Goal: Task Accomplishment & Management: Manage account settings

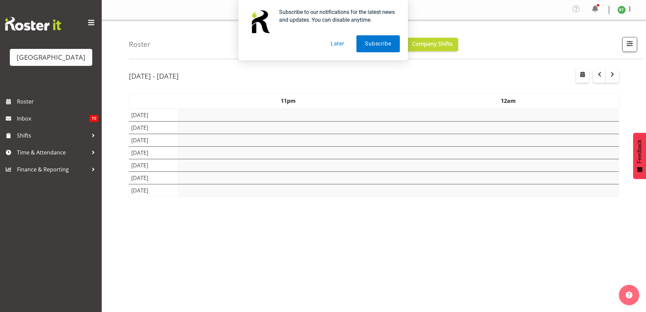
click at [338, 46] on button "Later" at bounding box center [337, 43] width 31 height 17
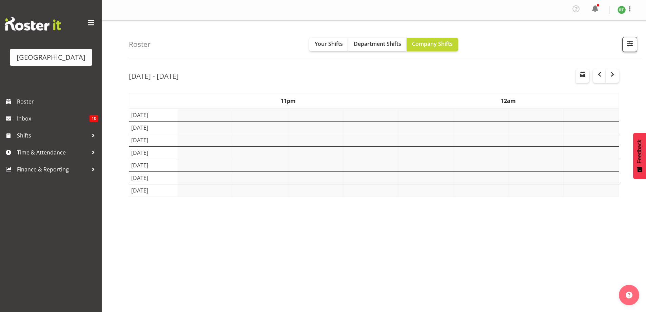
click at [626, 44] on span "button" at bounding box center [630, 43] width 9 height 9
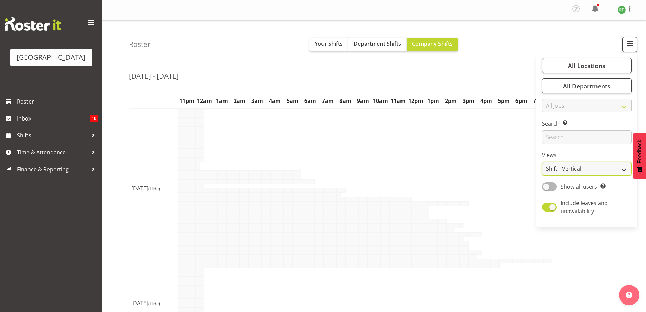
click at [563, 170] on select "Staff Role Shift - Horizontal Shift - Vertical Staff - Location" at bounding box center [587, 169] width 90 height 14
click at [565, 167] on select "Staff Role Shift - Horizontal Shift - Vertical Staff - Location" at bounding box center [587, 169] width 90 height 14
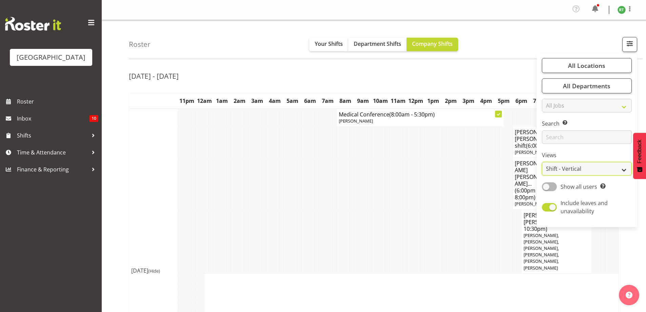
click at [568, 169] on select "Staff Role Shift - Horizontal Shift - Vertical Staff - Location" at bounding box center [587, 169] width 90 height 14
select select "shiftH"
click at [543, 162] on select "Staff Role Shift - Horizontal Shift - Vertical Staff - Location" at bounding box center [587, 169] width 90 height 14
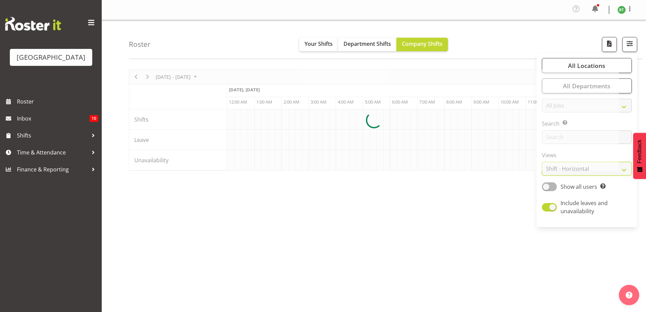
scroll to position [0, 2850]
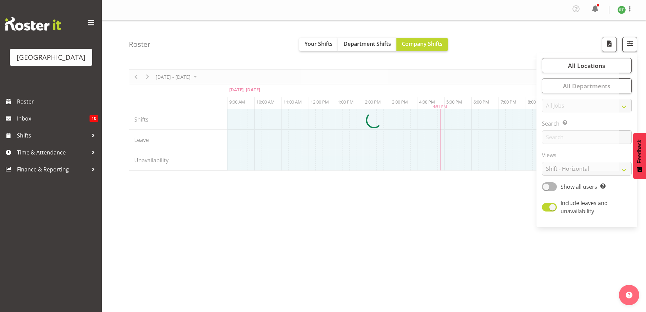
click at [503, 43] on div "Roster Your Shifts Department Shifts Company Shifts All Locations Clear Baycour…" at bounding box center [386, 39] width 514 height 39
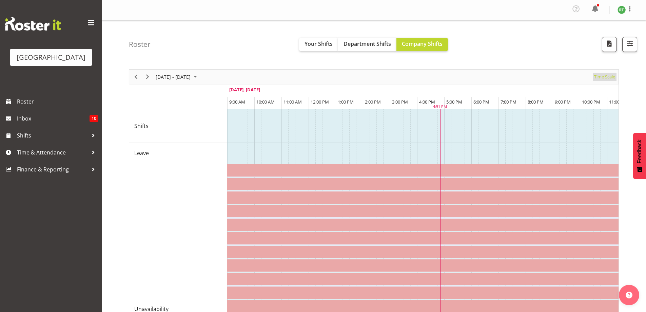
click at [602, 77] on span "Time Scale" at bounding box center [605, 77] width 22 height 8
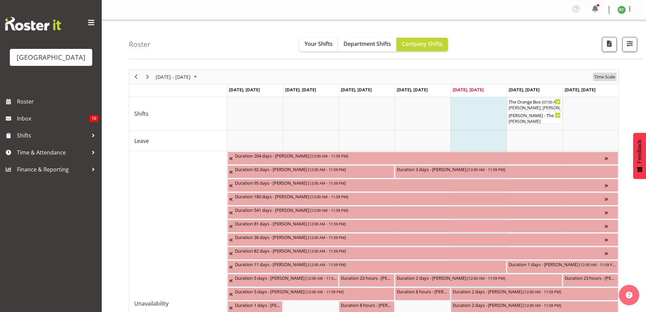
click at [609, 76] on span "Time Scale" at bounding box center [605, 77] width 22 height 8
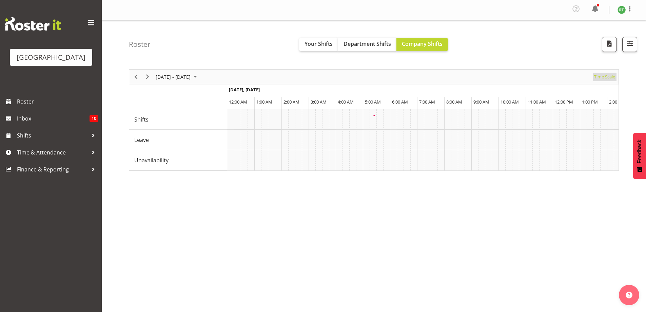
scroll to position [0, 2606]
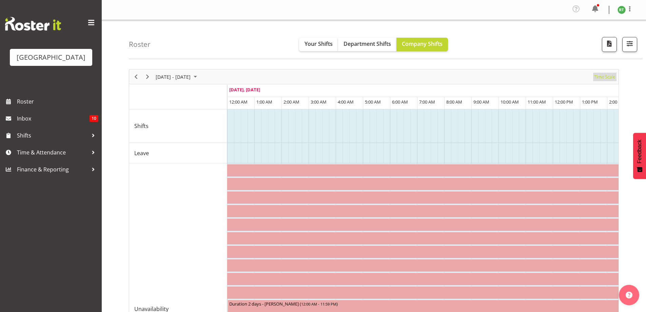
click at [611, 75] on span "Time Scale" at bounding box center [605, 77] width 22 height 8
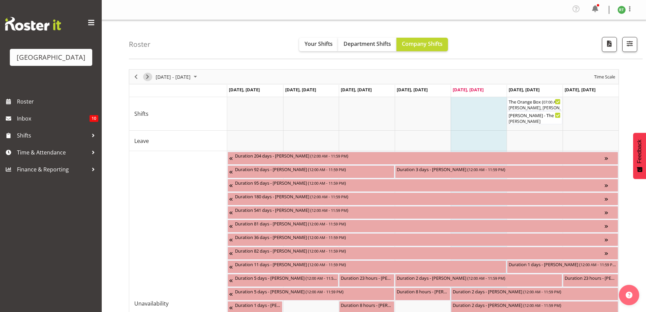
click at [151, 76] on span "Next" at bounding box center [148, 77] width 8 height 8
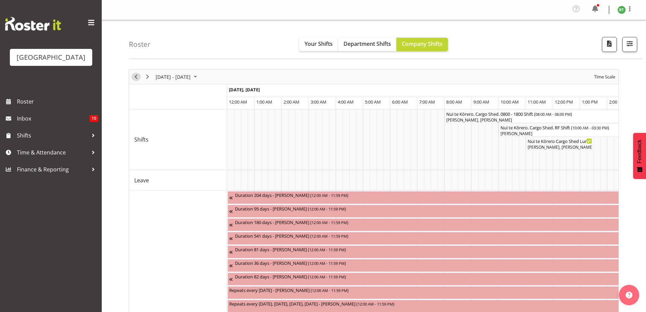
click at [137, 77] on span "Previous" at bounding box center [136, 77] width 8 height 8
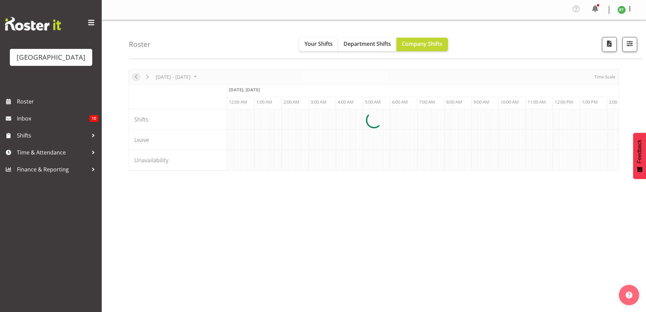
scroll to position [0, 2606]
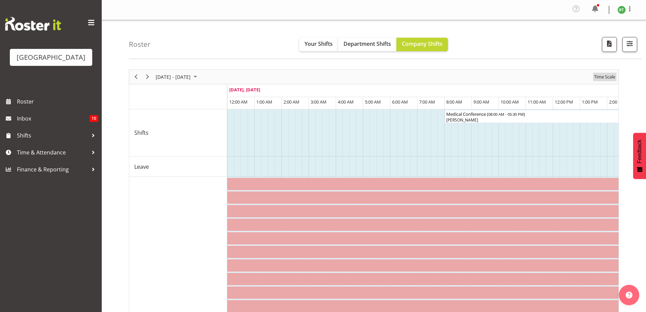
click at [604, 76] on span "Time Scale" at bounding box center [605, 77] width 22 height 8
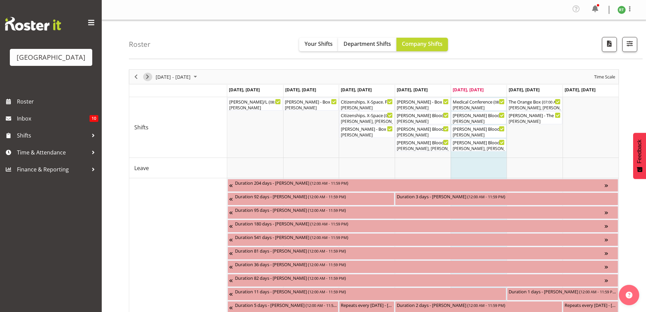
click at [148, 77] on span "Next" at bounding box center [148, 77] width 8 height 8
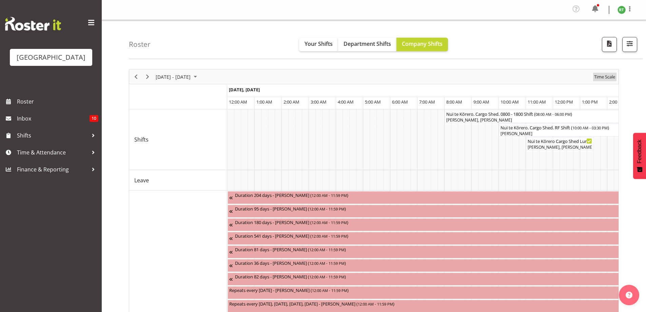
click at [605, 76] on span "Time Scale" at bounding box center [605, 77] width 22 height 8
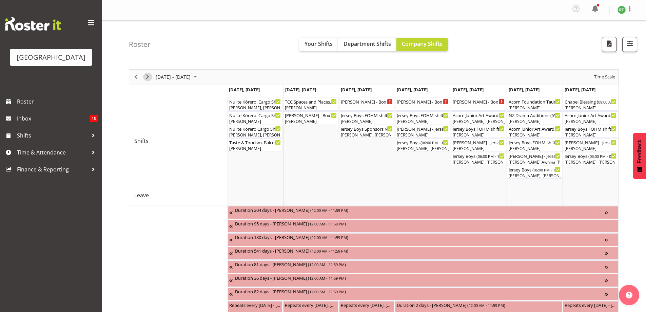
click at [148, 76] on span "Next" at bounding box center [148, 77] width 8 height 8
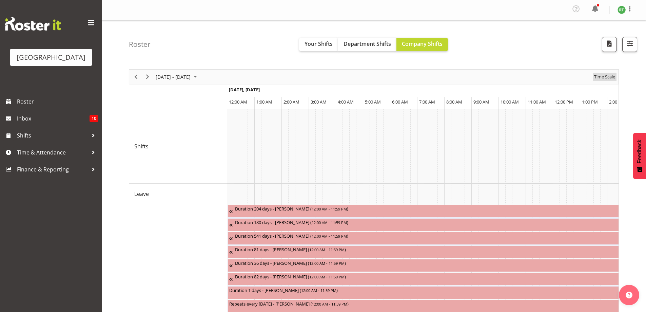
click at [606, 77] on span "Time Scale" at bounding box center [605, 77] width 22 height 8
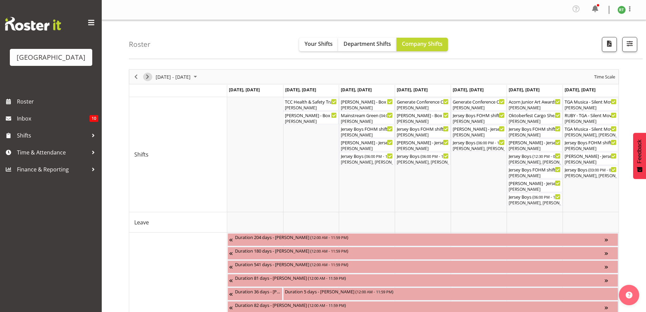
click at [147, 75] on span "Next" at bounding box center [148, 77] width 8 height 8
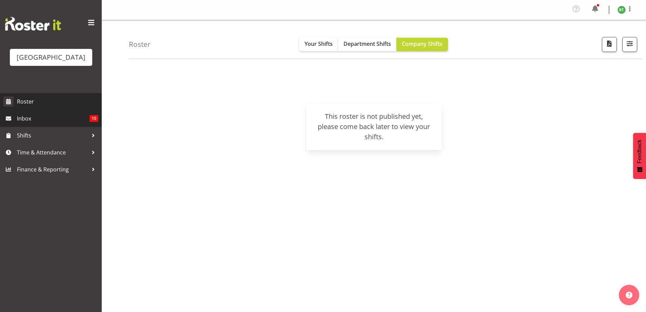
click at [27, 107] on span "Roster" at bounding box center [57, 101] width 81 height 10
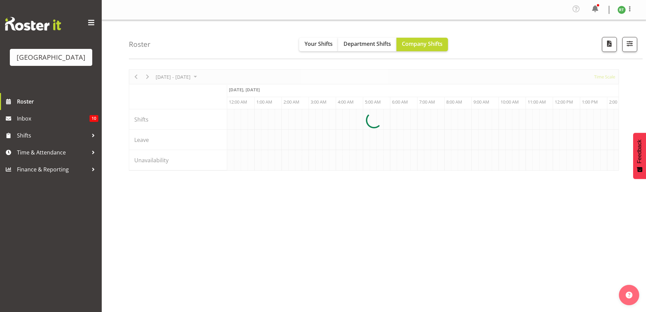
scroll to position [0, 2606]
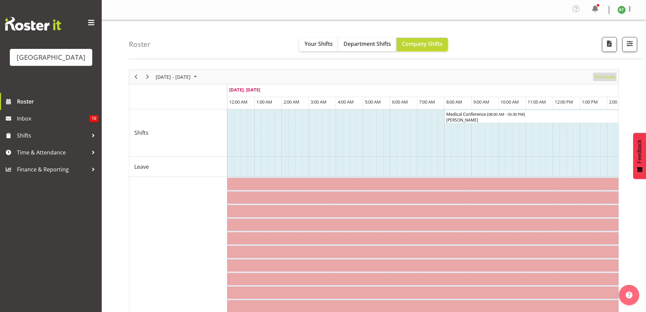
click at [604, 78] on span "Time Scale" at bounding box center [605, 77] width 22 height 8
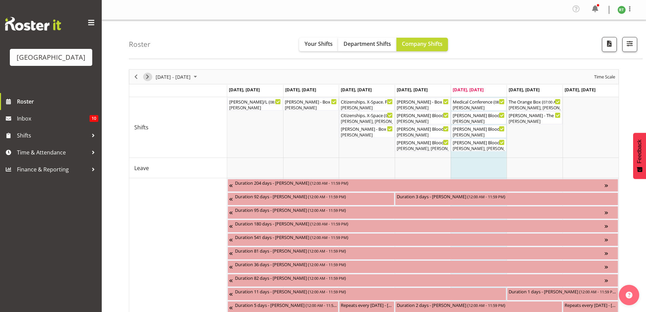
click at [146, 78] on span "Next" at bounding box center [148, 77] width 8 height 8
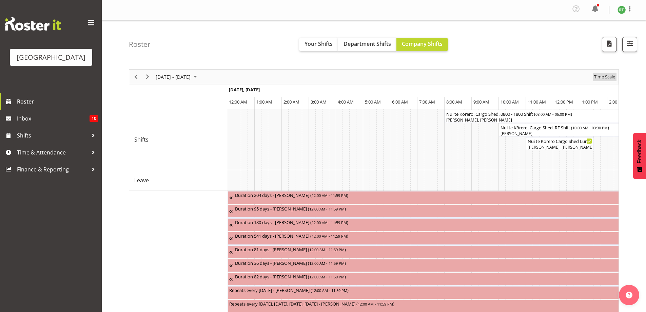
click at [594, 74] on span "Time Scale" at bounding box center [605, 77] width 22 height 8
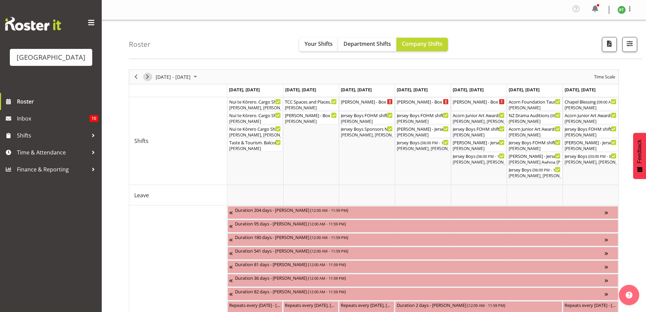
click at [146, 76] on span "Next" at bounding box center [148, 77] width 8 height 8
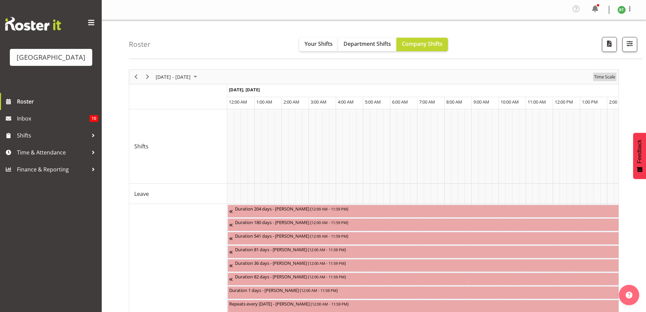
click at [606, 77] on span "Time Scale" at bounding box center [605, 77] width 22 height 8
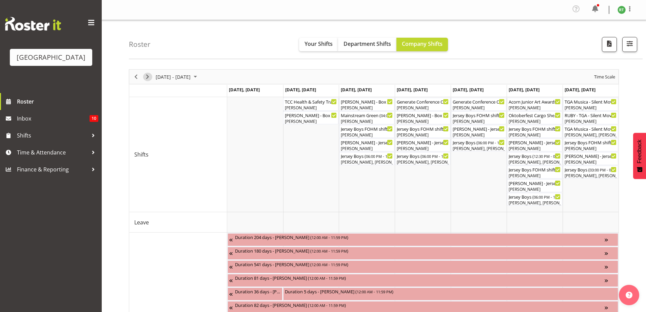
click at [148, 76] on span "Next" at bounding box center [148, 77] width 8 height 8
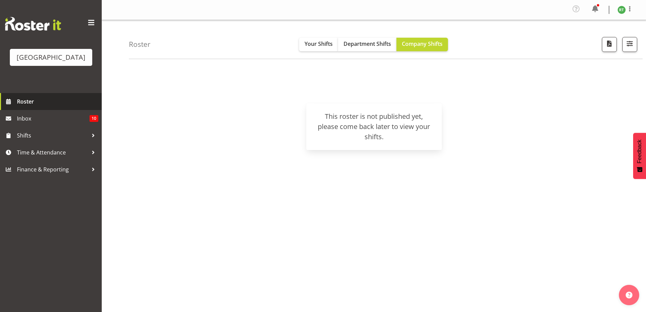
click at [33, 107] on span "Roster" at bounding box center [57, 101] width 81 height 10
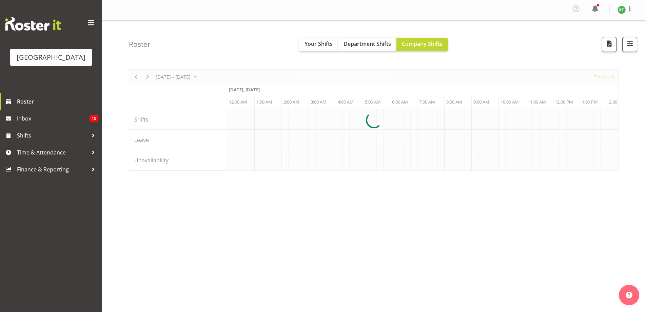
scroll to position [0, 2606]
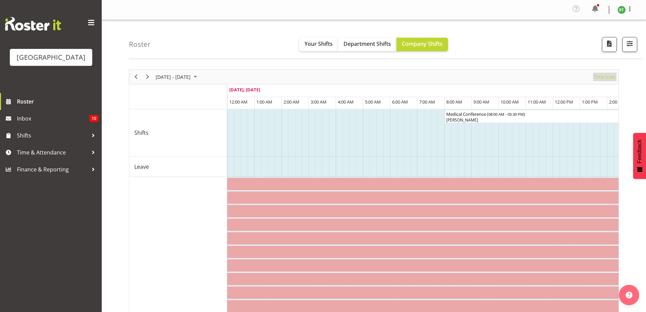
click at [610, 78] on span "Time Scale" at bounding box center [605, 77] width 22 height 8
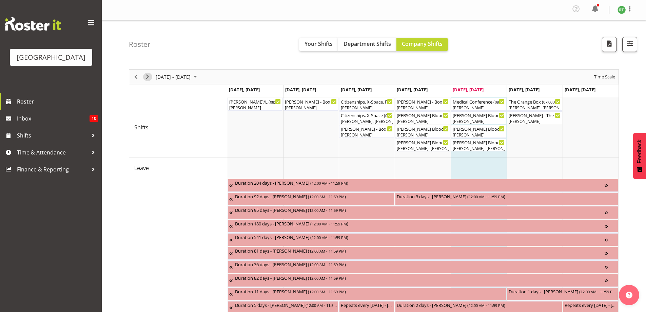
click at [148, 75] on span "Next" at bounding box center [148, 77] width 8 height 8
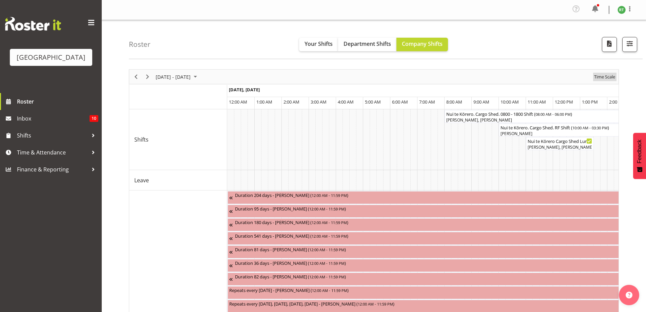
drag, startPoint x: 602, startPoint y: 77, endPoint x: 580, endPoint y: 76, distance: 22.1
click at [602, 77] on span "Time Scale" at bounding box center [605, 77] width 22 height 8
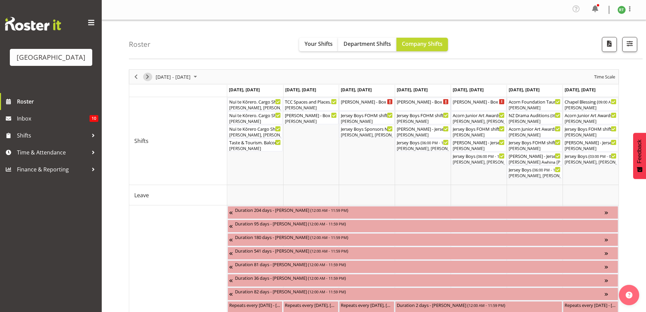
click at [148, 74] on span "Next" at bounding box center [148, 77] width 8 height 8
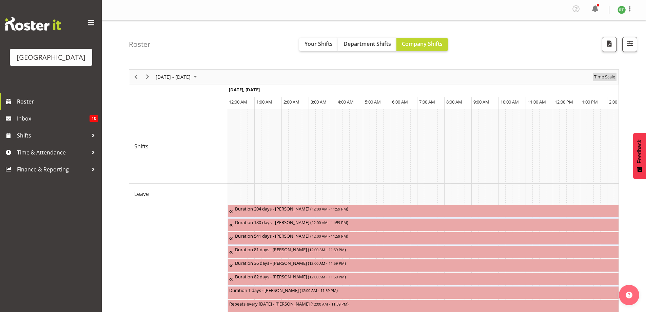
click at [608, 76] on span "Time Scale" at bounding box center [605, 77] width 22 height 8
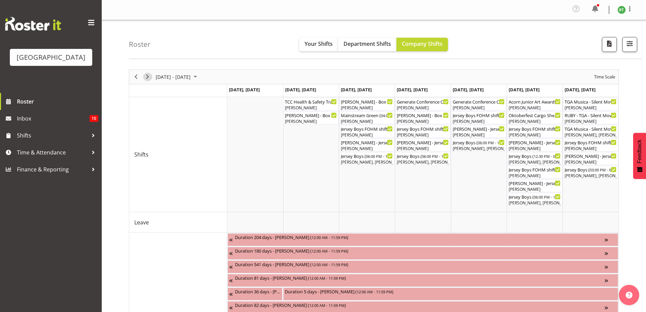
click at [149, 75] on span "Next" at bounding box center [148, 77] width 8 height 8
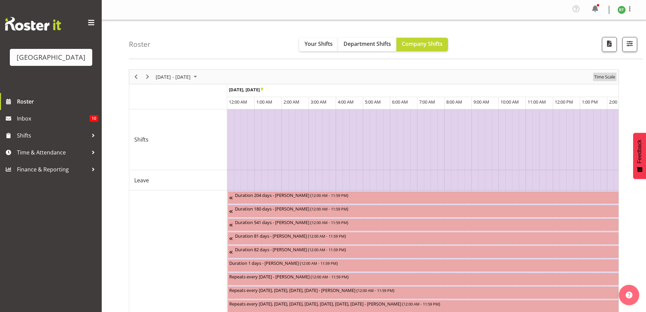
click at [606, 77] on span "Time Scale" at bounding box center [605, 77] width 22 height 8
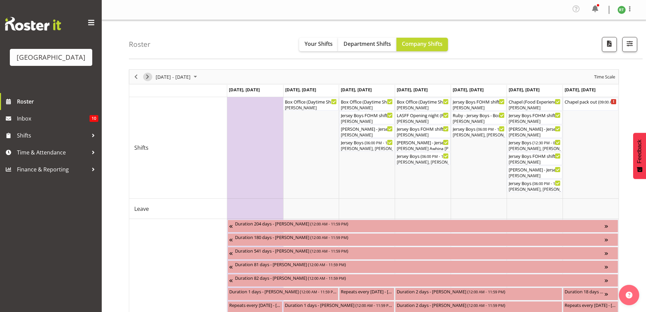
click at [148, 76] on span "Next" at bounding box center [148, 77] width 8 height 8
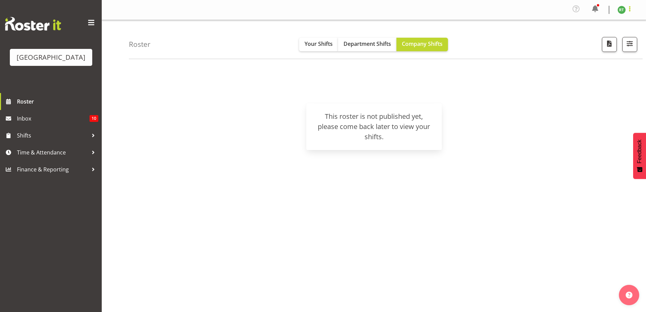
click at [630, 10] on span at bounding box center [630, 9] width 8 height 8
click at [592, 36] on link "Log Out" at bounding box center [601, 37] width 65 height 12
